Goal: Task Accomplishment & Management: Use online tool/utility

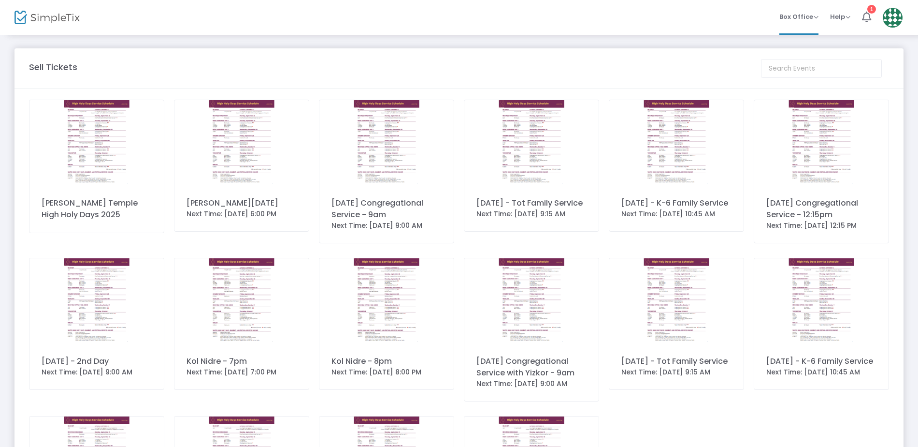
click at [893, 17] on img at bounding box center [893, 18] width 20 height 20
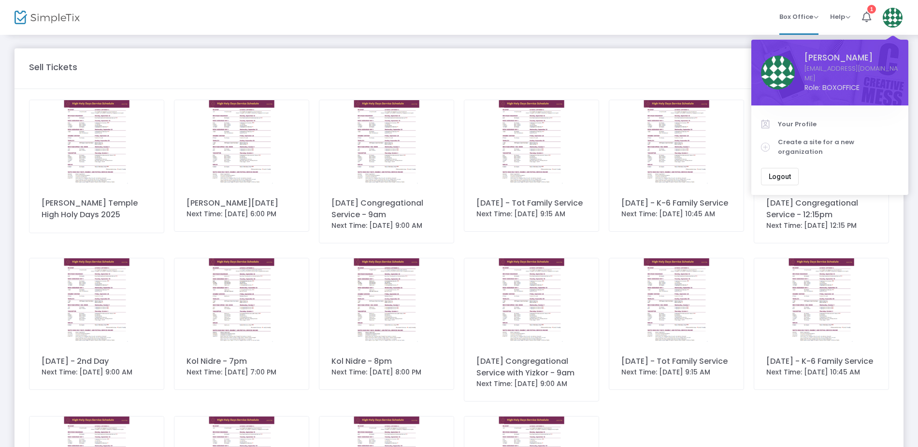
click at [587, 21] on div "Box Office Sell Tickets Bookings Sell Season Pass Memberships Help View Docs Co…" at bounding box center [520, 17] width 795 height 35
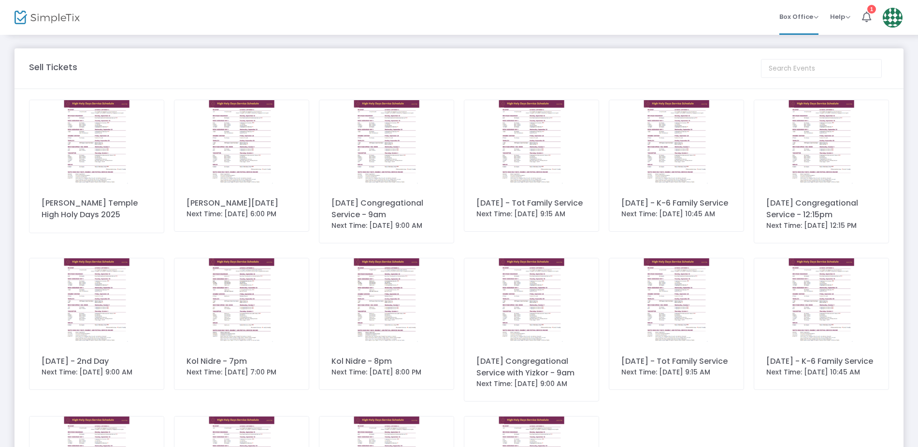
click at [93, 130] on img at bounding box center [96, 142] width 134 height 85
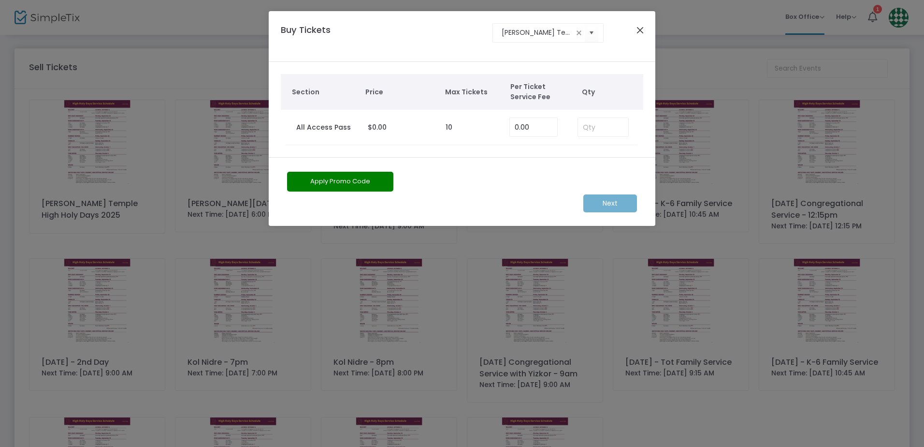
click at [637, 35] on button "Close" at bounding box center [640, 30] width 13 height 13
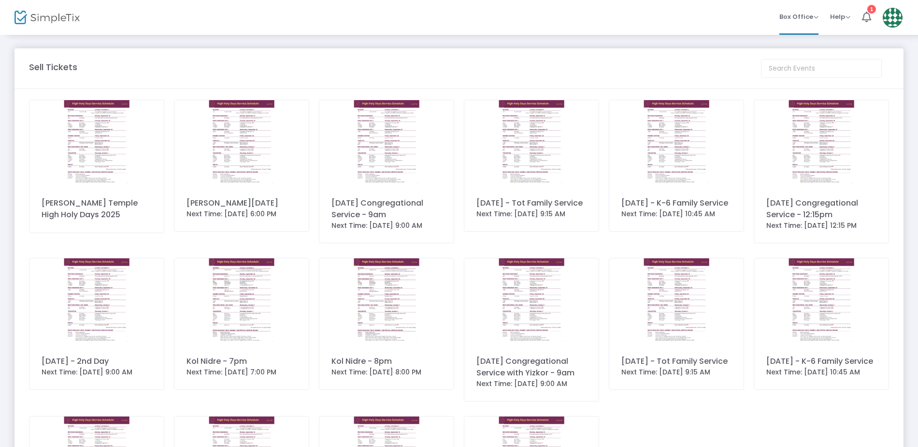
click at [74, 21] on img at bounding box center [46, 18] width 65 height 14
click at [908, 14] on m-user-profile "[PERSON_NAME] [EMAIL_ADDRESS][DOMAIN_NAME] Role: BOXOFFICE Section Your Profile…" at bounding box center [892, 17] width 31 height 35
click at [809, 19] on span "Box Office" at bounding box center [798, 16] width 39 height 9
click at [803, 50] on li "Bookings" at bounding box center [813, 51] width 69 height 19
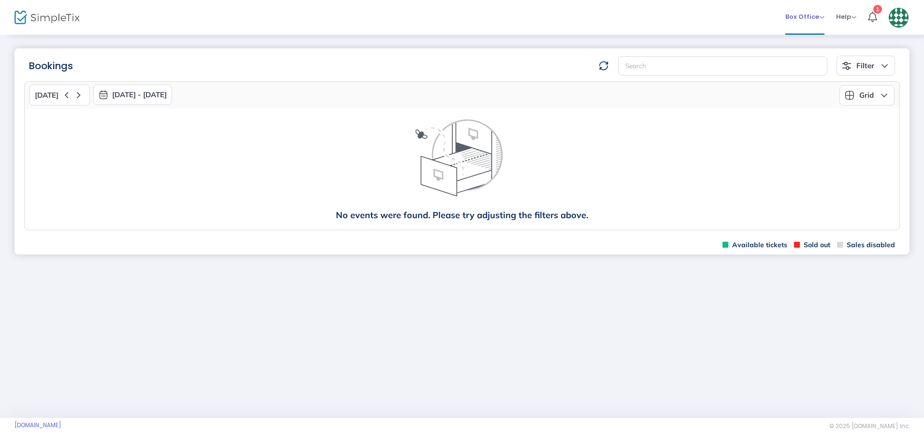
click at [800, 17] on span "Box Office" at bounding box center [804, 16] width 39 height 9
click at [806, 32] on li "Sell Tickets" at bounding box center [819, 32] width 69 height 19
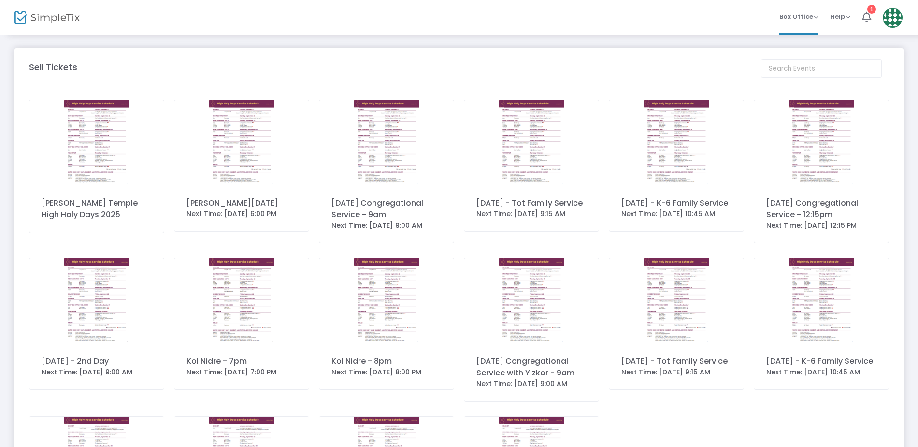
click at [906, 19] on m-user-profile "[PERSON_NAME] [EMAIL_ADDRESS][DOMAIN_NAME] Role: BOXOFFICE Section Your Profile…" at bounding box center [892, 17] width 31 height 35
click at [893, 19] on img at bounding box center [893, 18] width 20 height 20
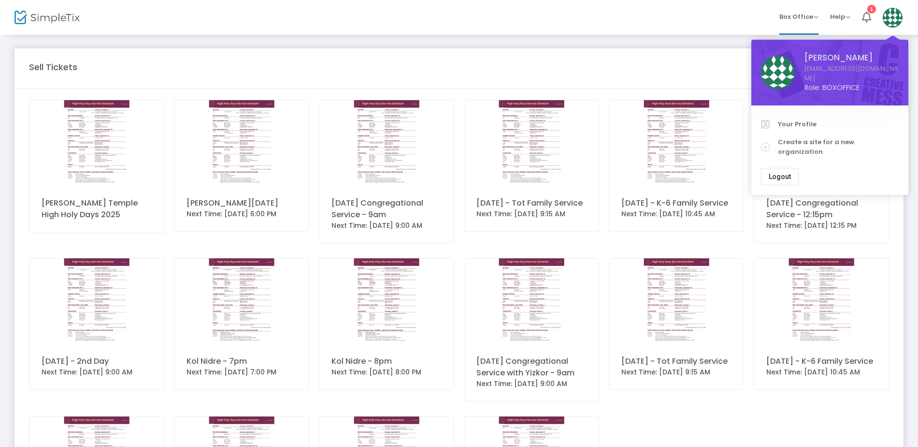
click at [568, 16] on div "Box Office Sell Tickets Bookings Sell Season Pass Memberships Help View Docs Co…" at bounding box center [520, 17] width 795 height 35
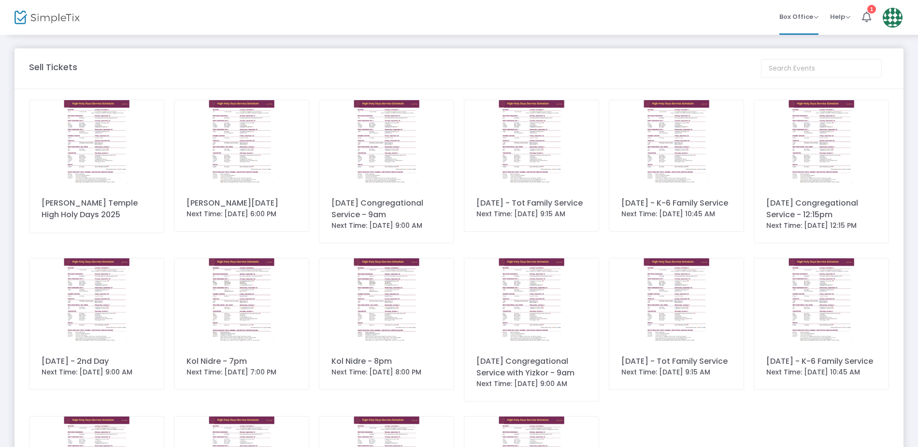
click at [41, 17] on img at bounding box center [46, 18] width 65 height 14
click at [126, 158] on img at bounding box center [96, 142] width 134 height 85
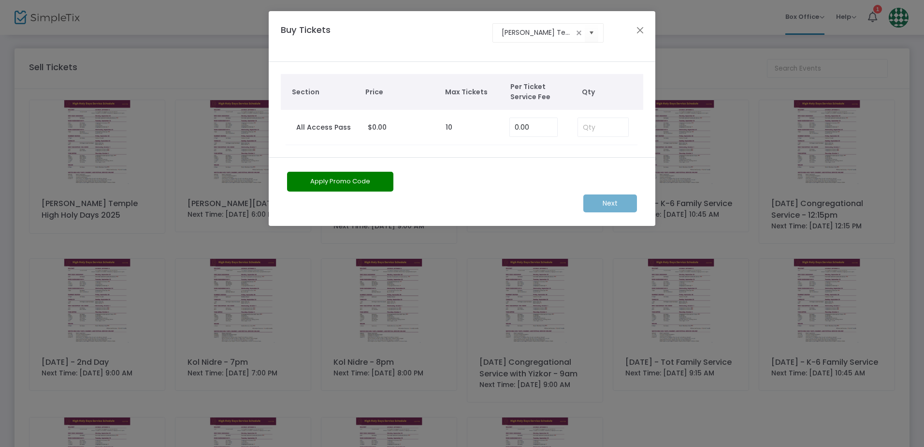
click at [642, 29] on button "Close" at bounding box center [640, 30] width 13 height 13
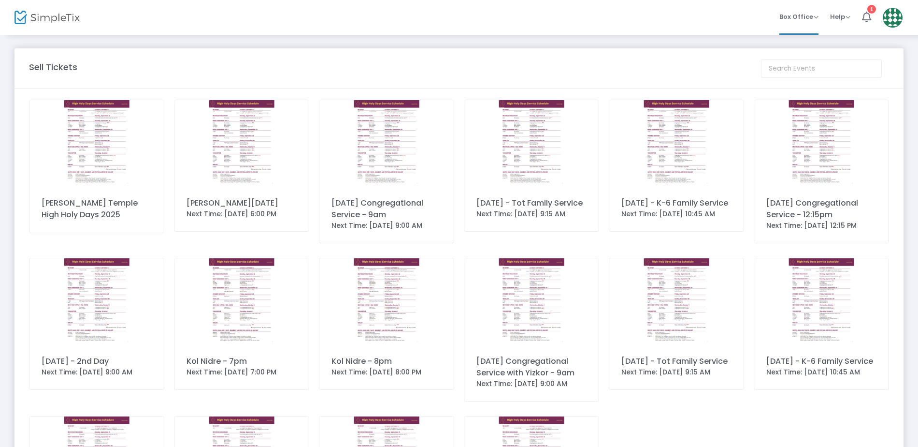
click at [259, 147] on img at bounding box center [241, 142] width 134 height 85
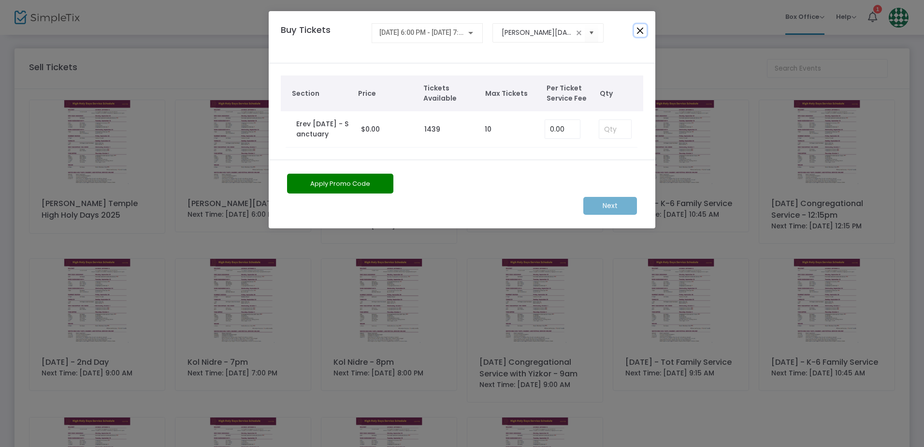
click at [642, 37] on button "Close" at bounding box center [640, 30] width 13 height 13
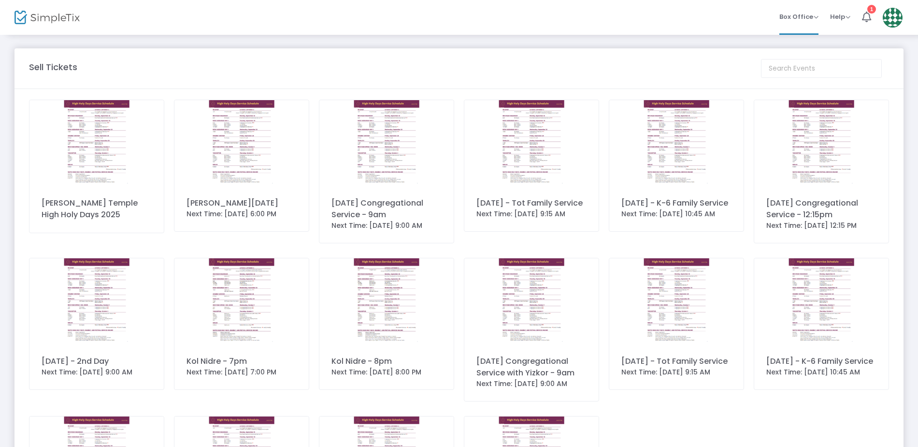
click at [60, 58] on m-panel-header "Sell Tickets" at bounding box center [458, 68] width 889 height 41
click at [182, 77] on div "Sell Tickets" at bounding box center [459, 68] width 870 height 19
click at [847, 16] on span "Help" at bounding box center [840, 16] width 20 height 9
click at [797, 17] on span "Box Office" at bounding box center [798, 16] width 39 height 9
click at [804, 50] on li "Bookings" at bounding box center [813, 51] width 69 height 19
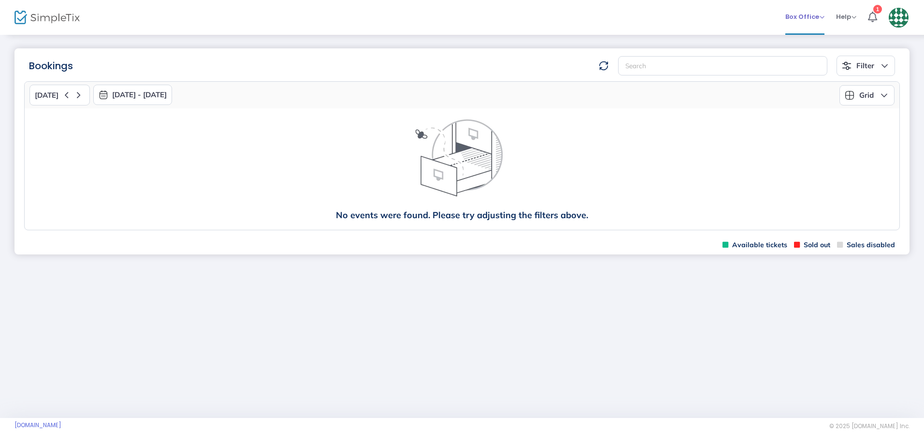
click at [809, 16] on span "Box Office" at bounding box center [804, 16] width 39 height 9
click at [808, 31] on li "Sell Tickets" at bounding box center [819, 32] width 69 height 19
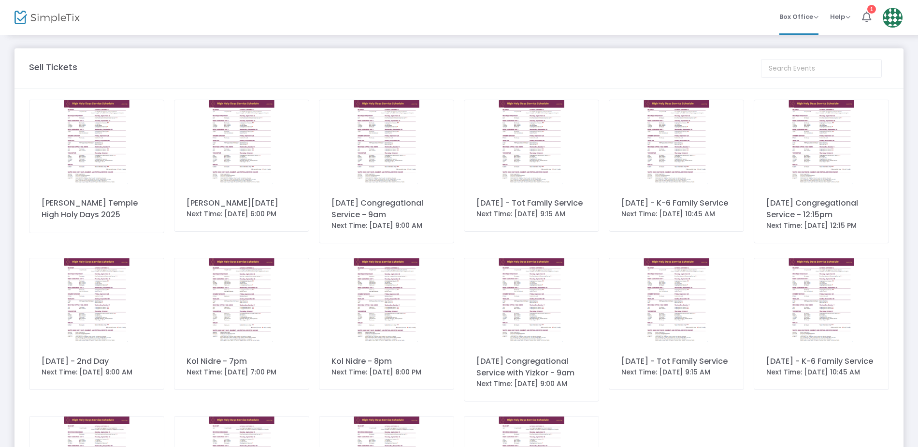
click at [45, 19] on img at bounding box center [46, 18] width 65 height 14
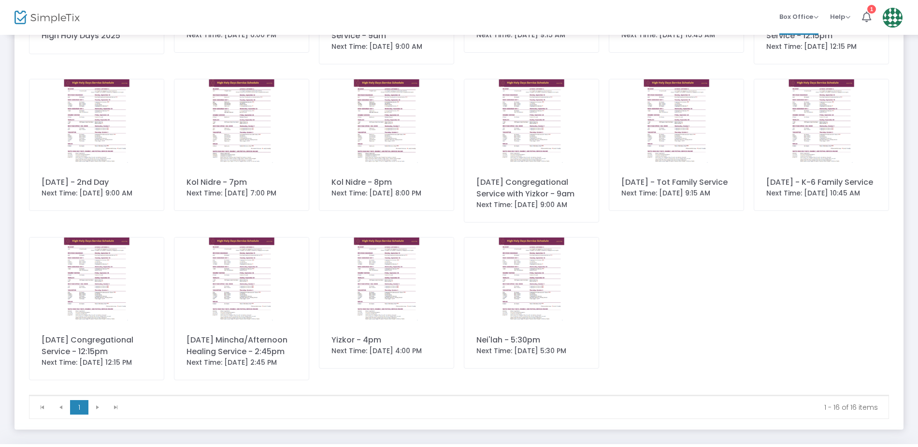
scroll to position [228, 0]
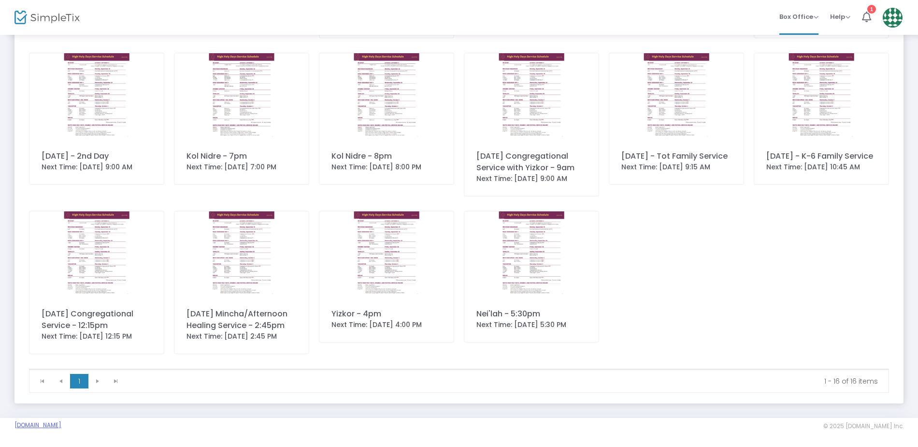
click at [60, 428] on link "[DOMAIN_NAME]" at bounding box center [37, 425] width 47 height 8
